Goal: Navigation & Orientation: Find specific page/section

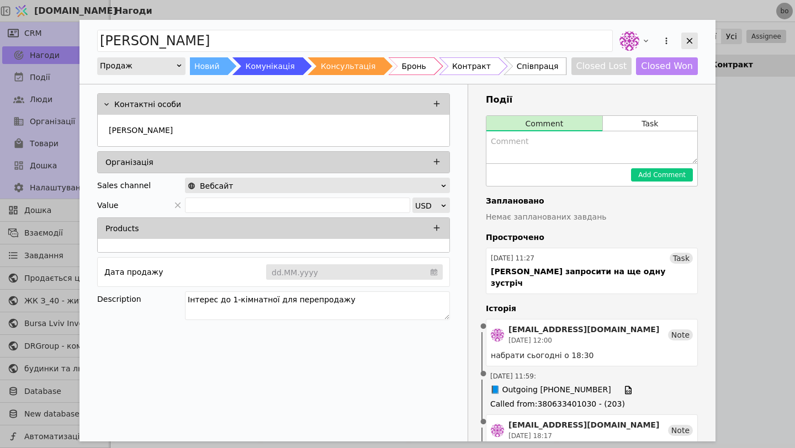
click at [696, 41] on div "Add Opportunity" at bounding box center [689, 41] width 17 height 17
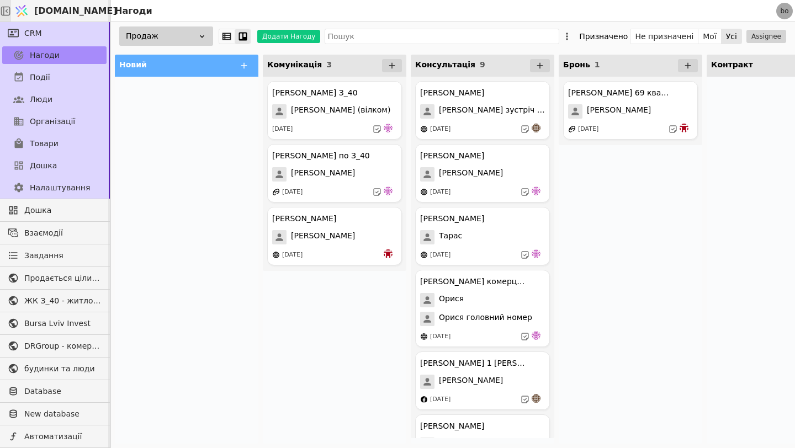
click at [11, 13] on icon at bounding box center [5, 11] width 11 height 11
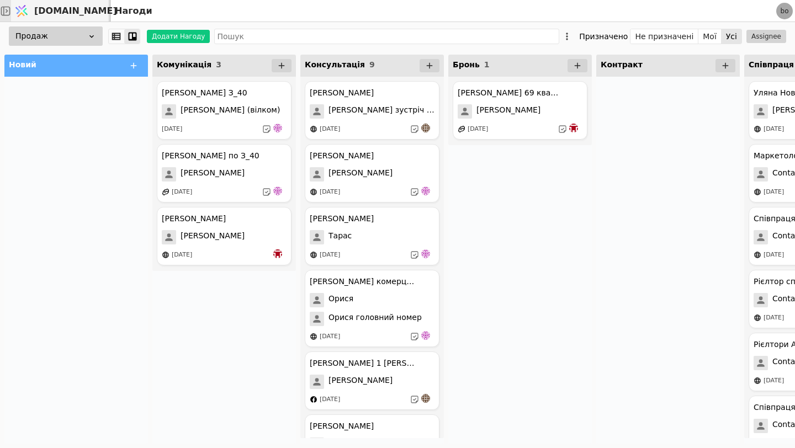
click at [10, 14] on icon at bounding box center [5, 10] width 9 height 9
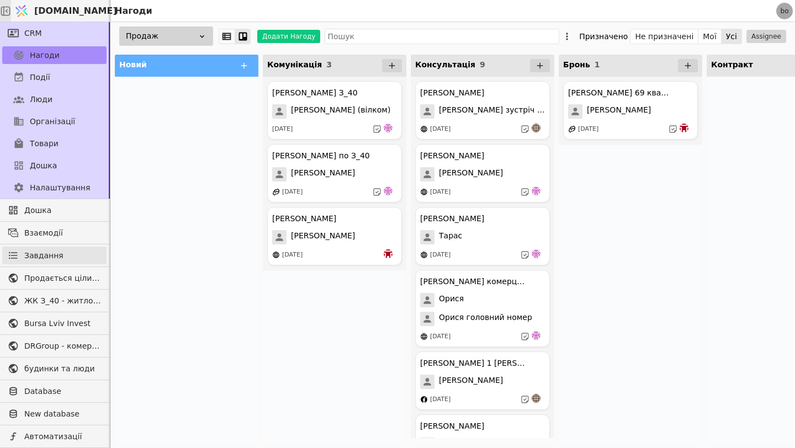
click at [53, 253] on span "Завдання" at bounding box center [43, 256] width 39 height 12
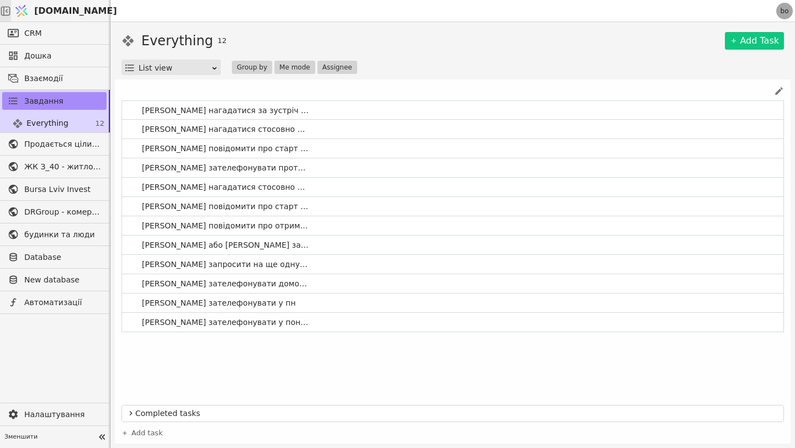
click at [4, 13] on div at bounding box center [5, 11] width 11 height 22
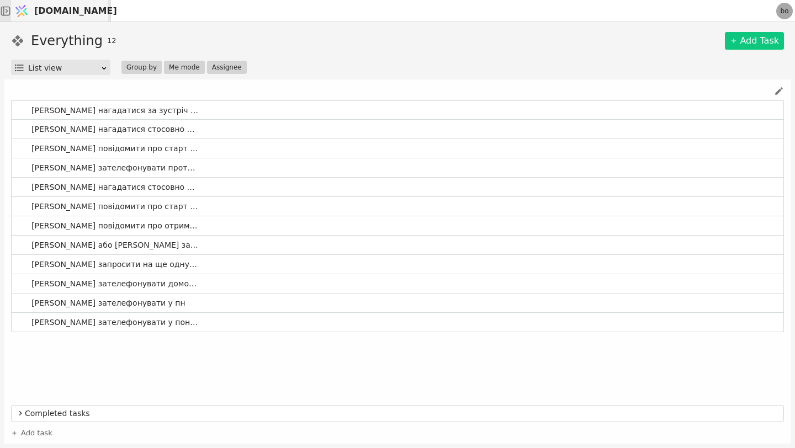
click at [4, 13] on div at bounding box center [5, 11] width 11 height 22
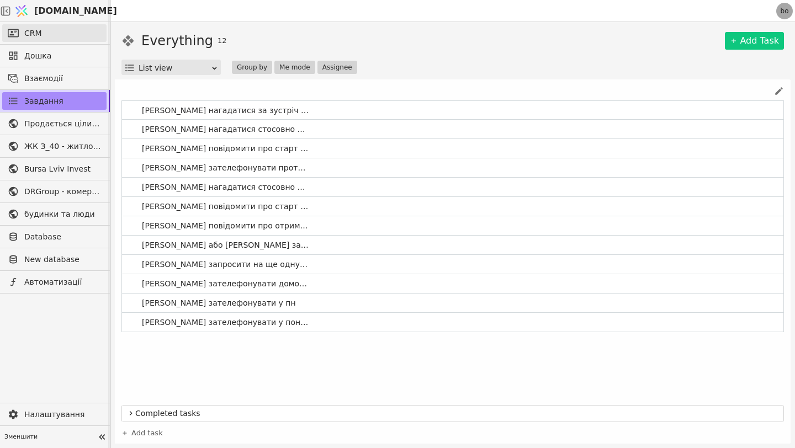
click at [18, 30] on icon at bounding box center [13, 33] width 11 height 8
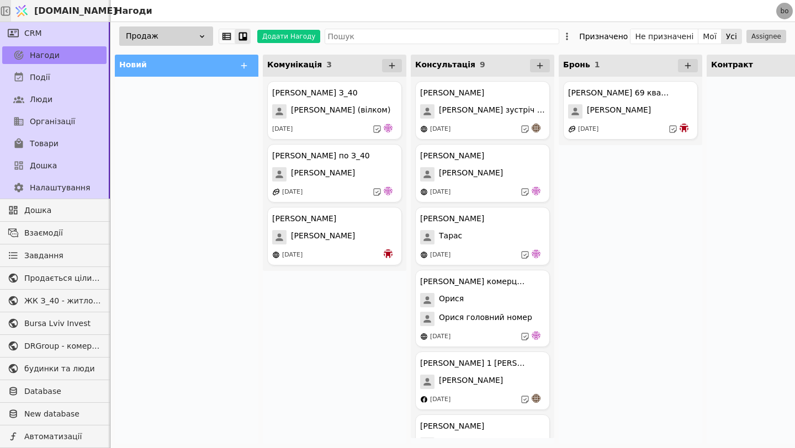
click at [8, 16] on div at bounding box center [5, 11] width 11 height 22
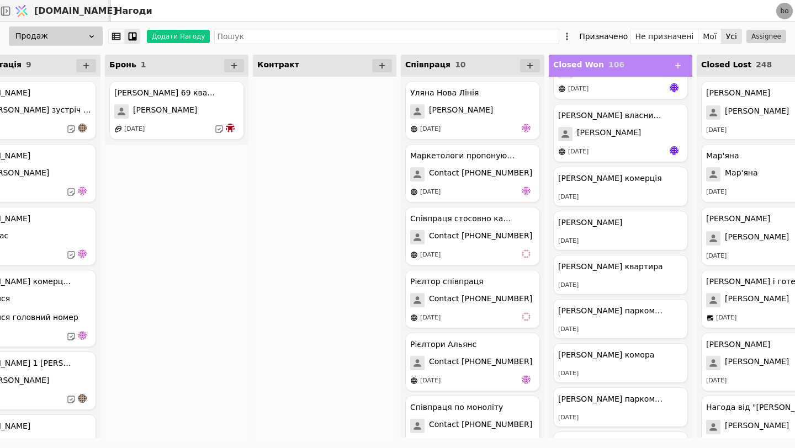
scroll to position [0, 350]
